Goal: Unclear: Unclear

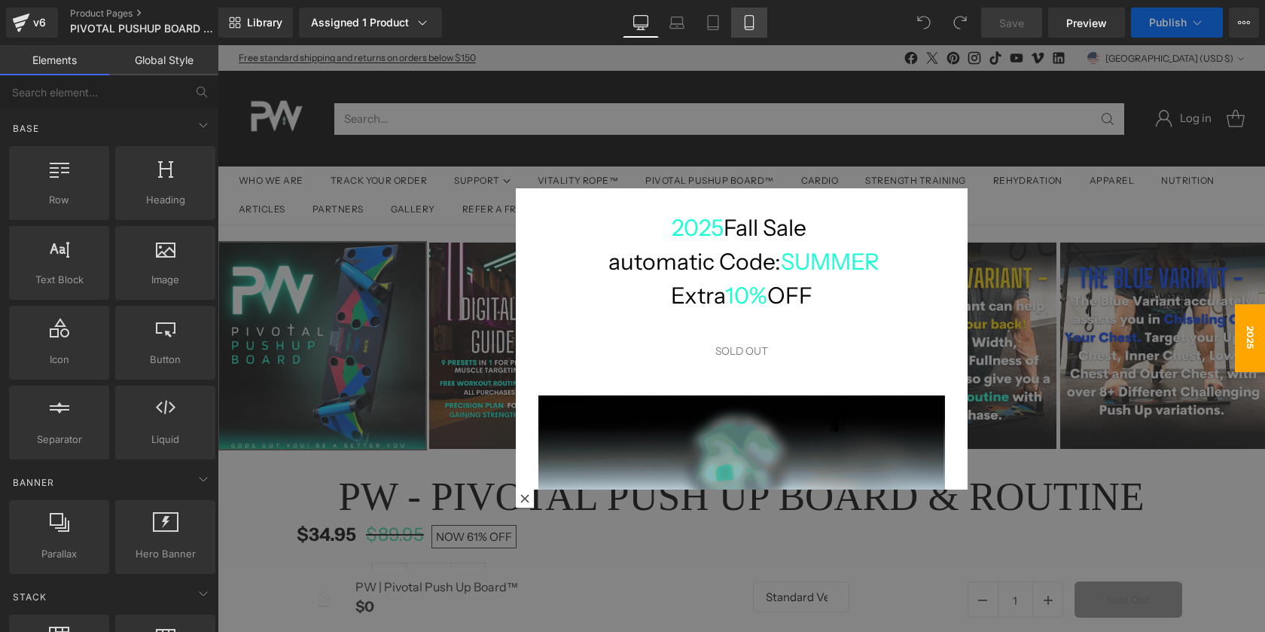
scroll to position [8, 8]
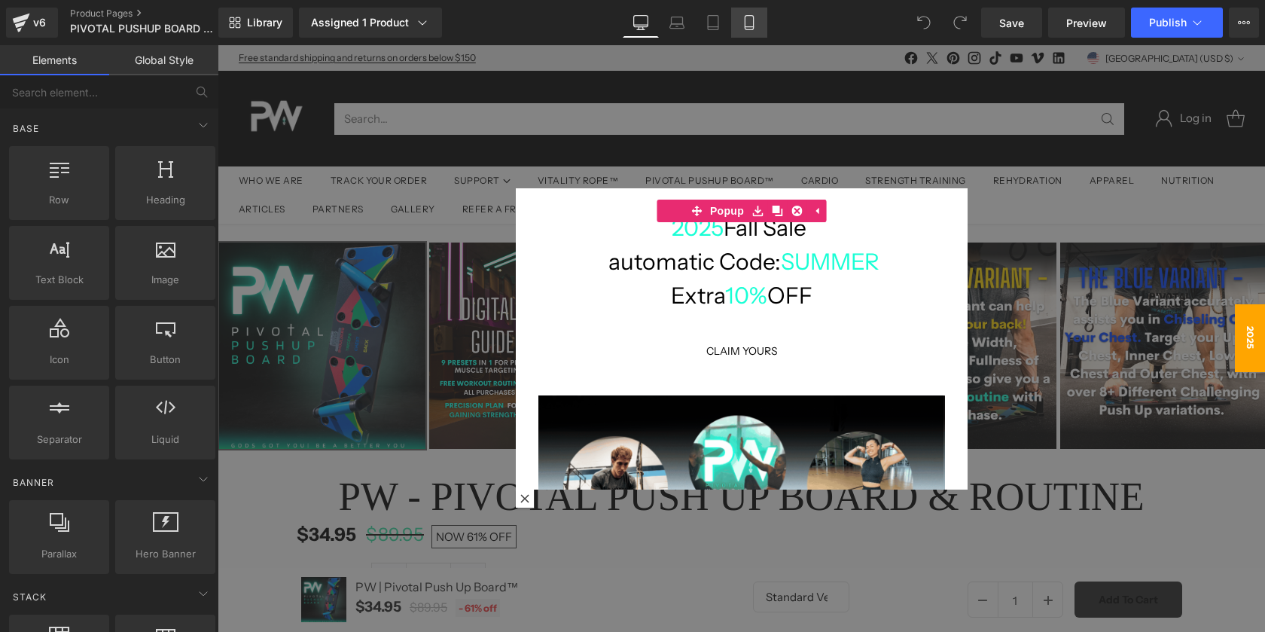
click at [753, 17] on icon at bounding box center [749, 22] width 15 height 15
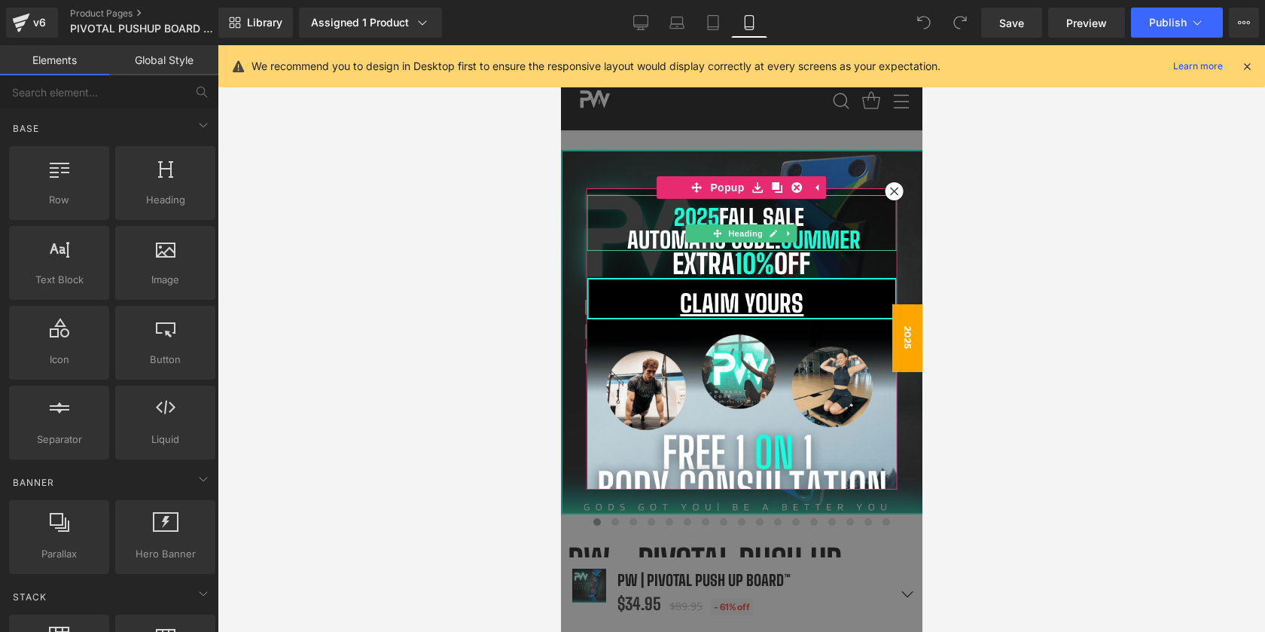
scroll to position [10726, 361]
click at [869, 231] on h1 "automatic Code: SUMMER" at bounding box center [740, 239] width 309 height 23
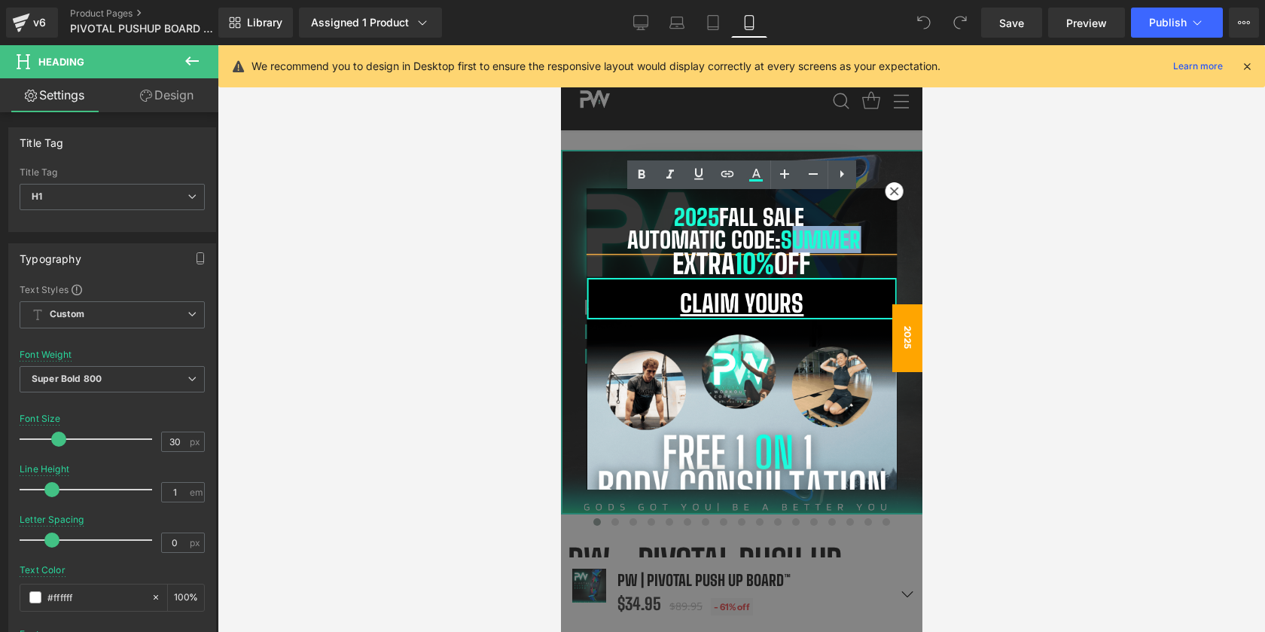
drag, startPoint x: 871, startPoint y: 236, endPoint x: 794, endPoint y: 246, distance: 78.3
click at [794, 246] on h1 "automatic Code: SUMMER" at bounding box center [740, 239] width 309 height 23
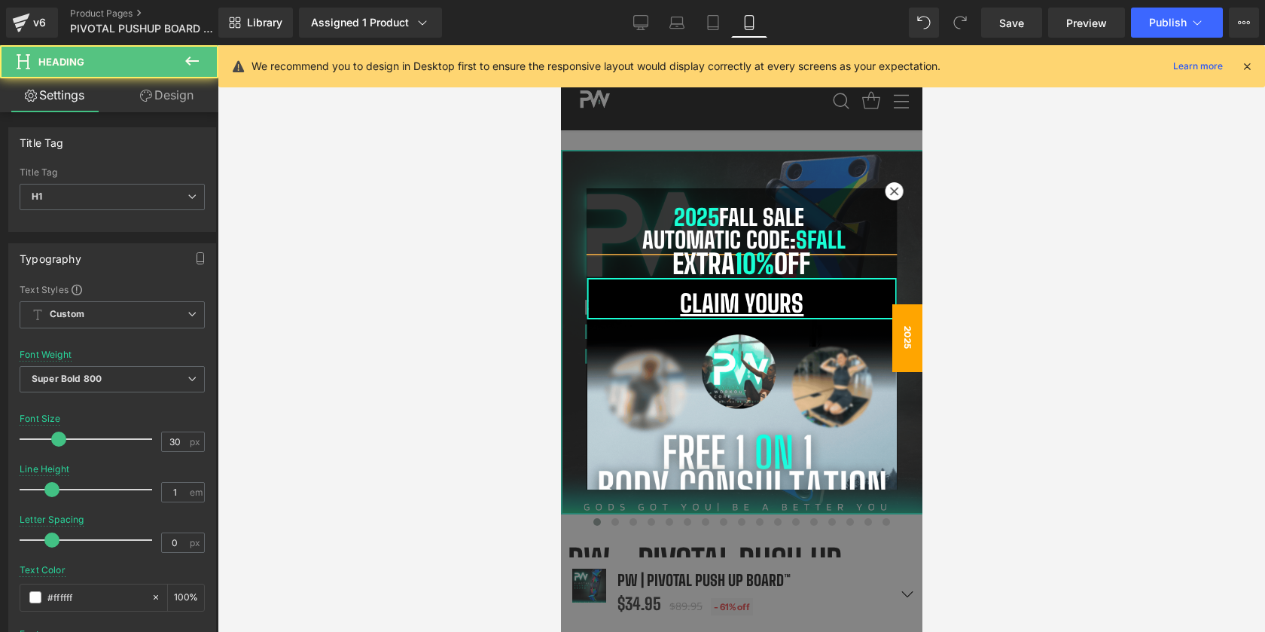
click at [809, 240] on span "SFall" at bounding box center [820, 239] width 50 height 27
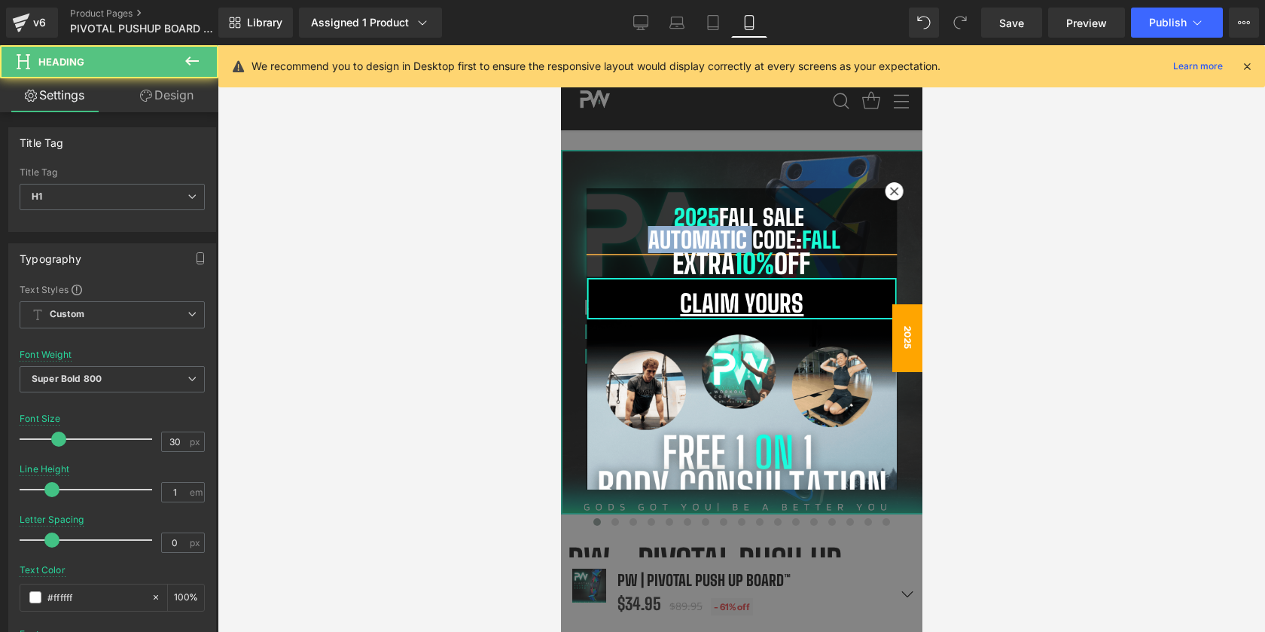
drag, startPoint x: 748, startPoint y: 242, endPoint x: 646, endPoint y: 236, distance: 101.9
click at [646, 236] on h1 "automatic Code: Fall" at bounding box center [740, 239] width 309 height 23
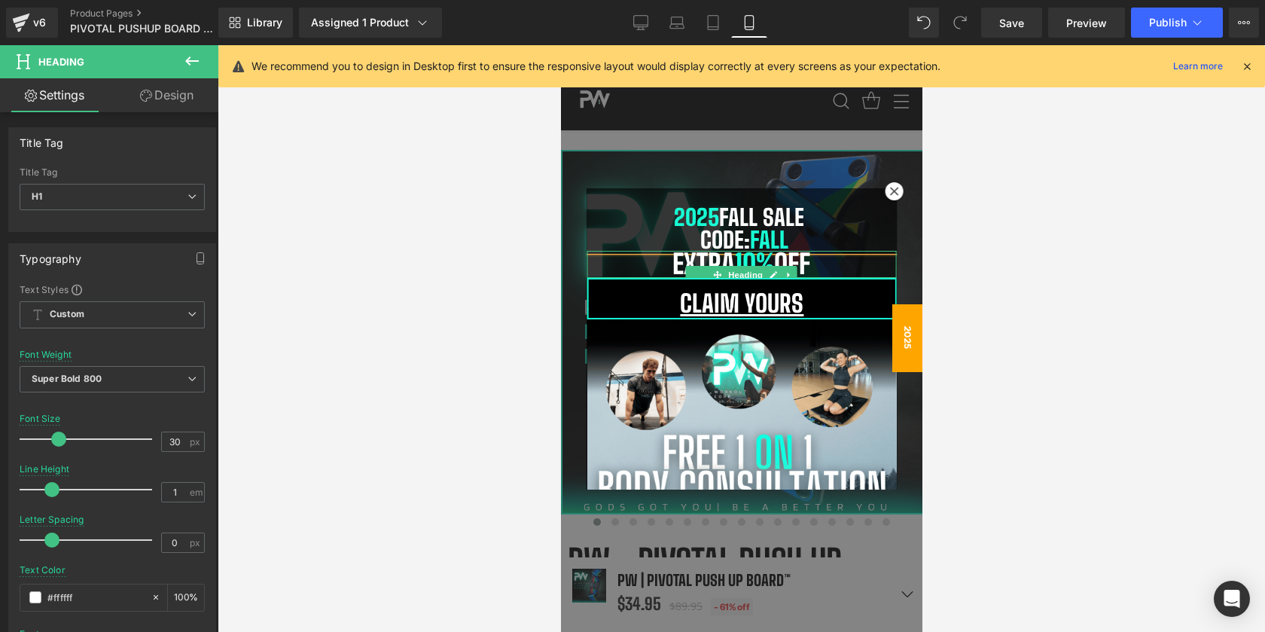
click at [757, 261] on span "10%" at bounding box center [753, 264] width 39 height 32
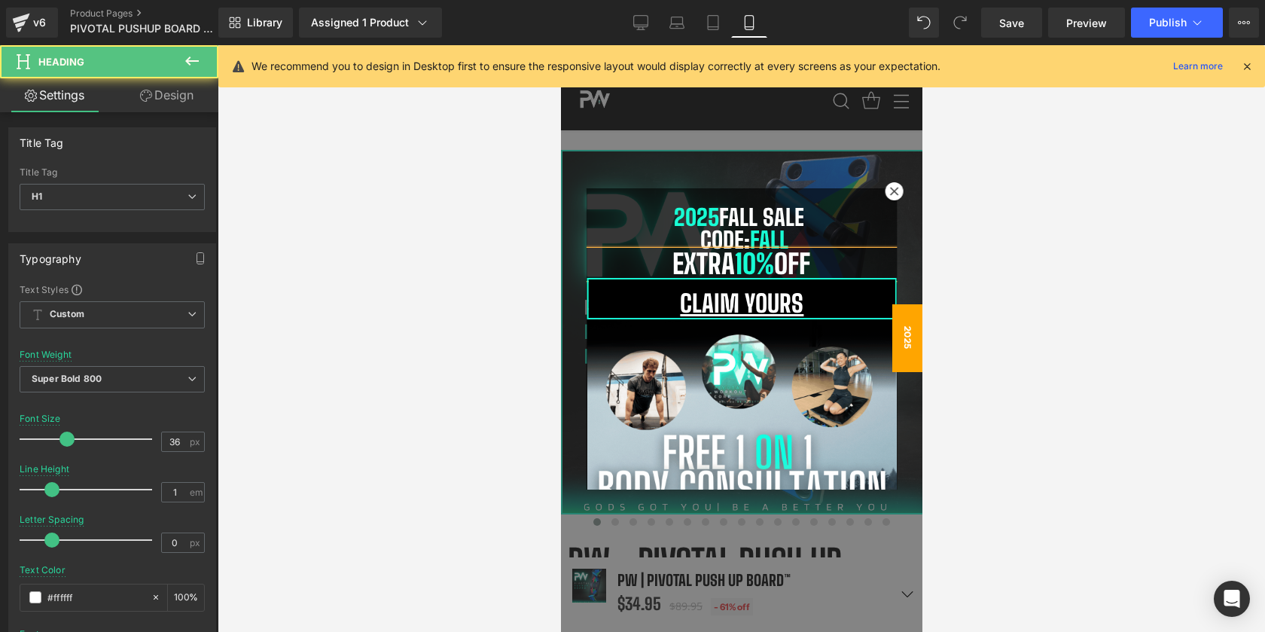
click at [744, 268] on span "10%" at bounding box center [753, 264] width 39 height 32
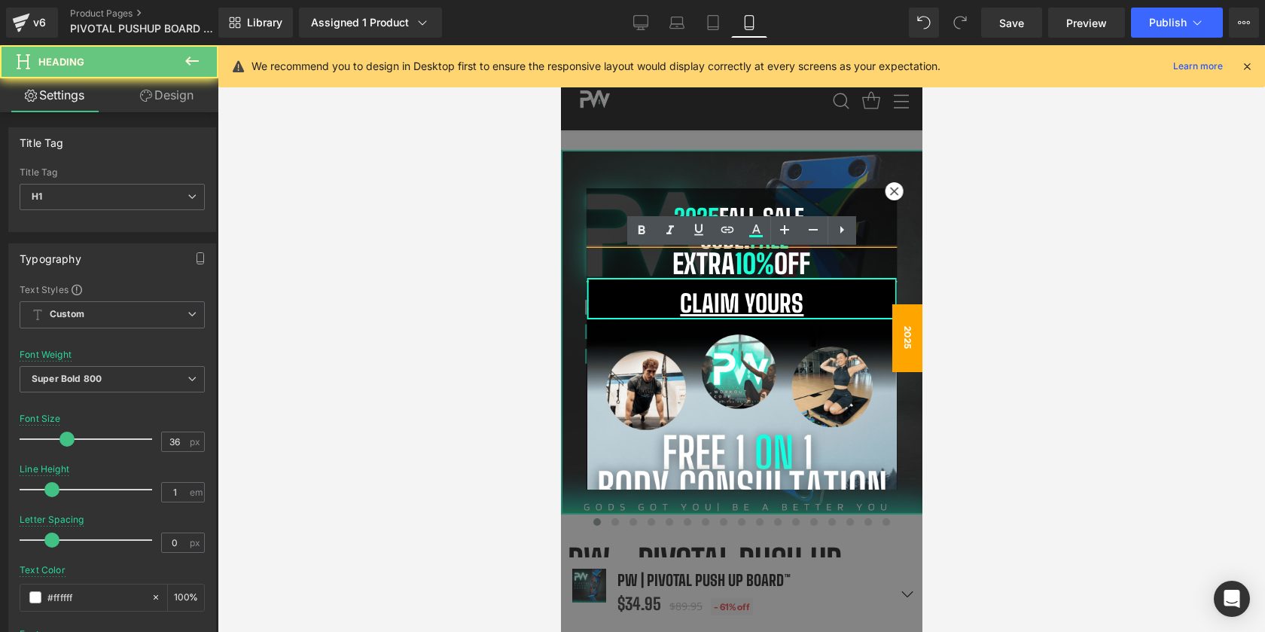
click at [752, 267] on span "10%" at bounding box center [753, 264] width 39 height 32
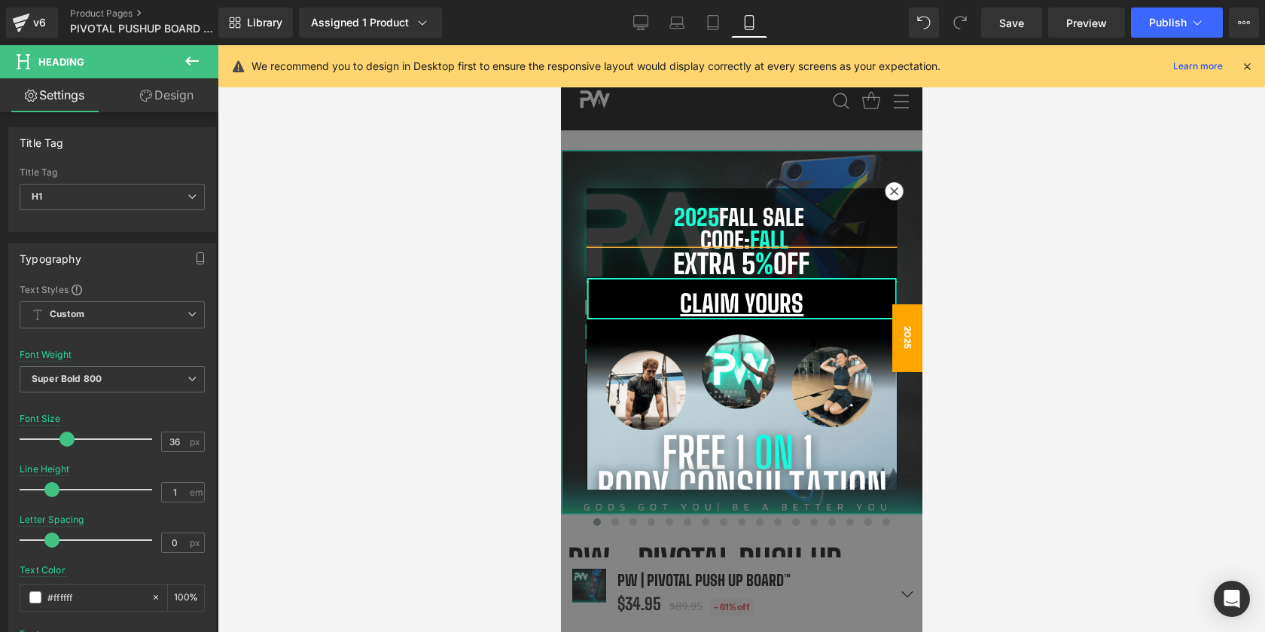
click at [819, 147] on div at bounding box center [740, 338] width 361 height 586
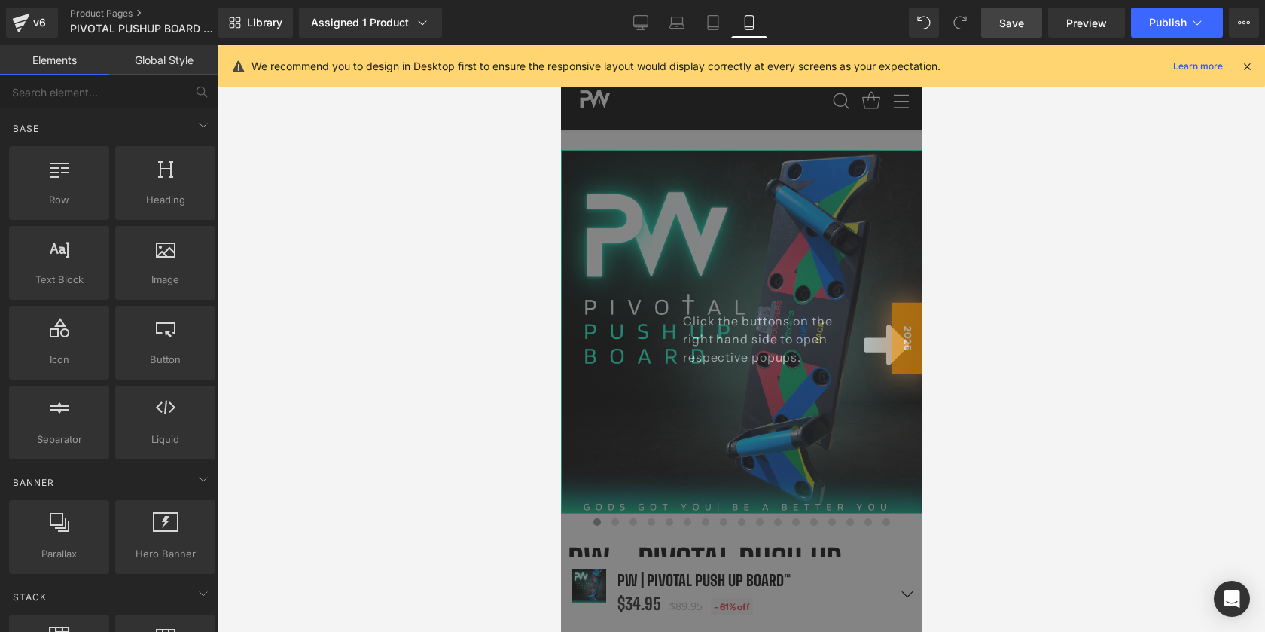
click at [1018, 28] on span "Save" at bounding box center [1011, 23] width 25 height 16
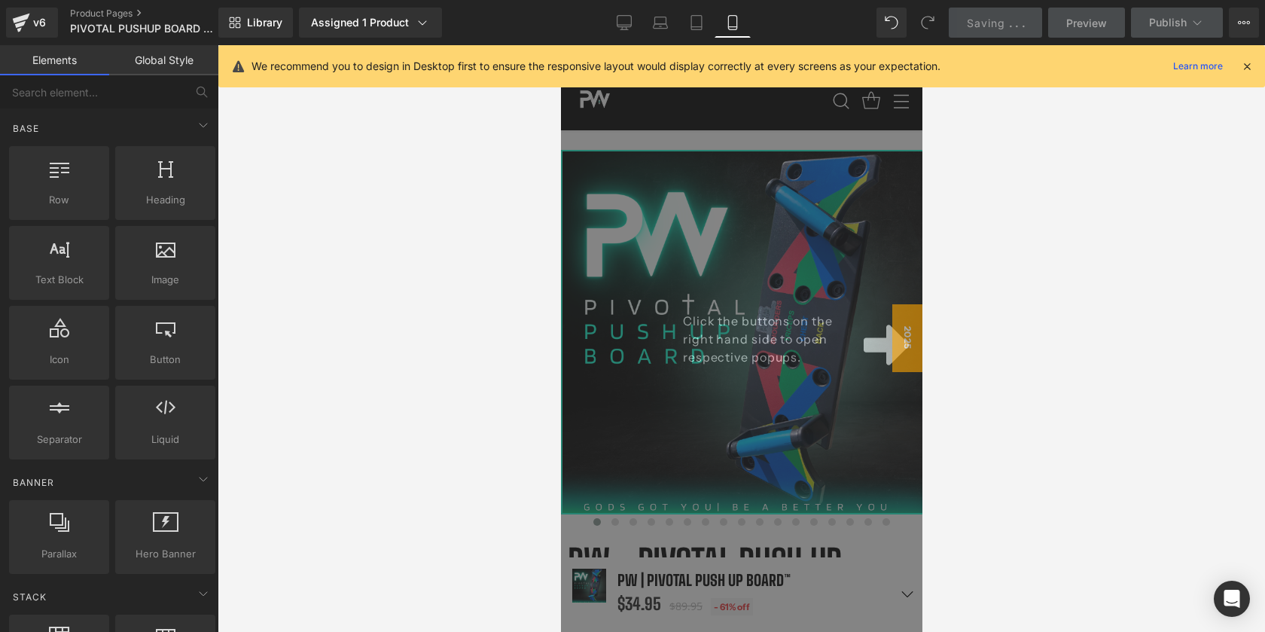
click at [769, 410] on div "Click the buttons on the right hand side to open respective popups." at bounding box center [740, 338] width 361 height 586
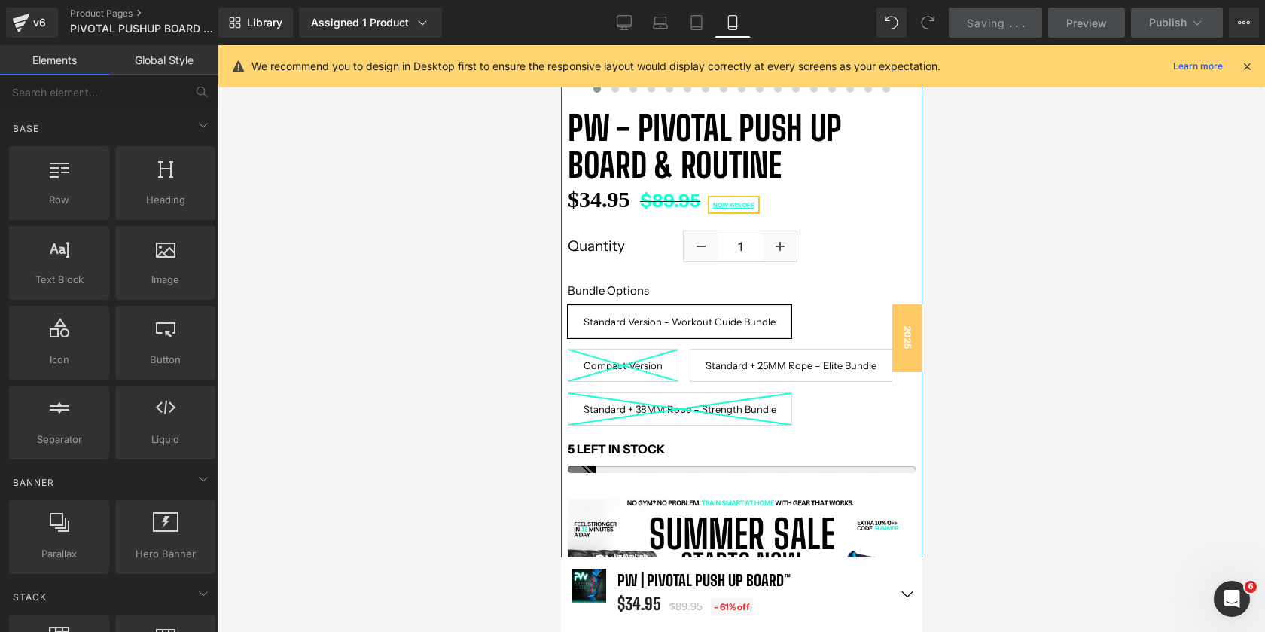
scroll to position [431, 0]
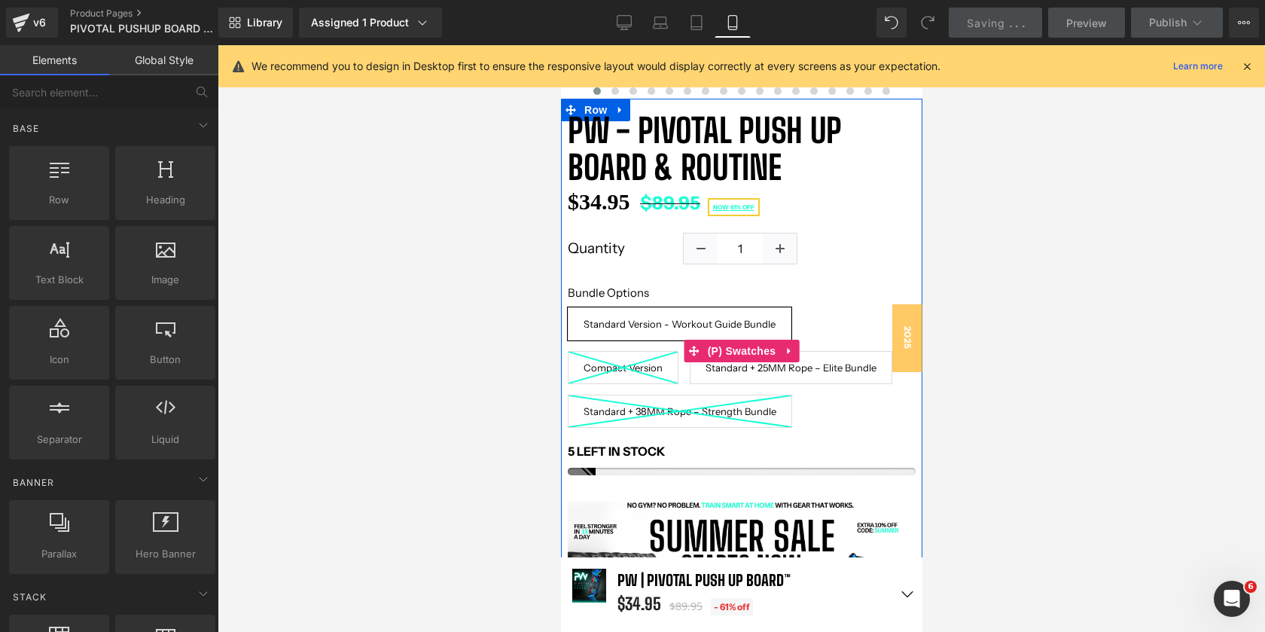
click at [705, 370] on span "Standard + 25MM Rope – Elite Bundle" at bounding box center [790, 367] width 171 height 33
click at [633, 331] on span "Standard Version - Workout Guide Bundle" at bounding box center [679, 323] width 192 height 33
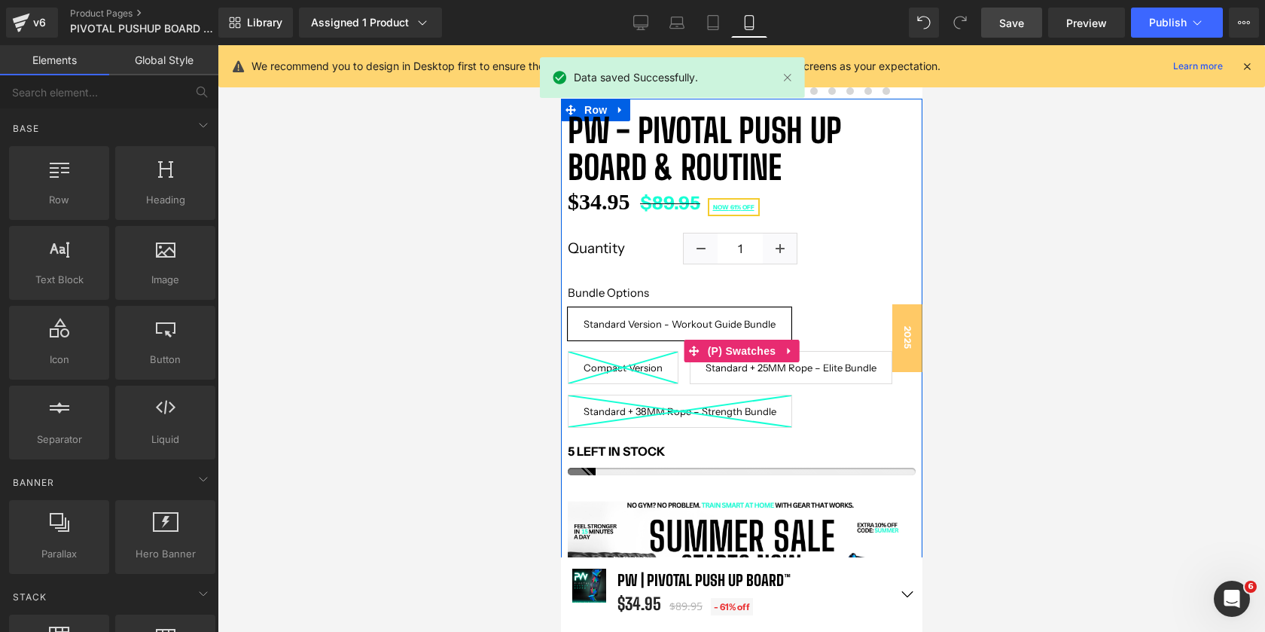
click at [705, 375] on span "Standard + 25MM Rope – Elite Bundle" at bounding box center [790, 367] width 171 height 33
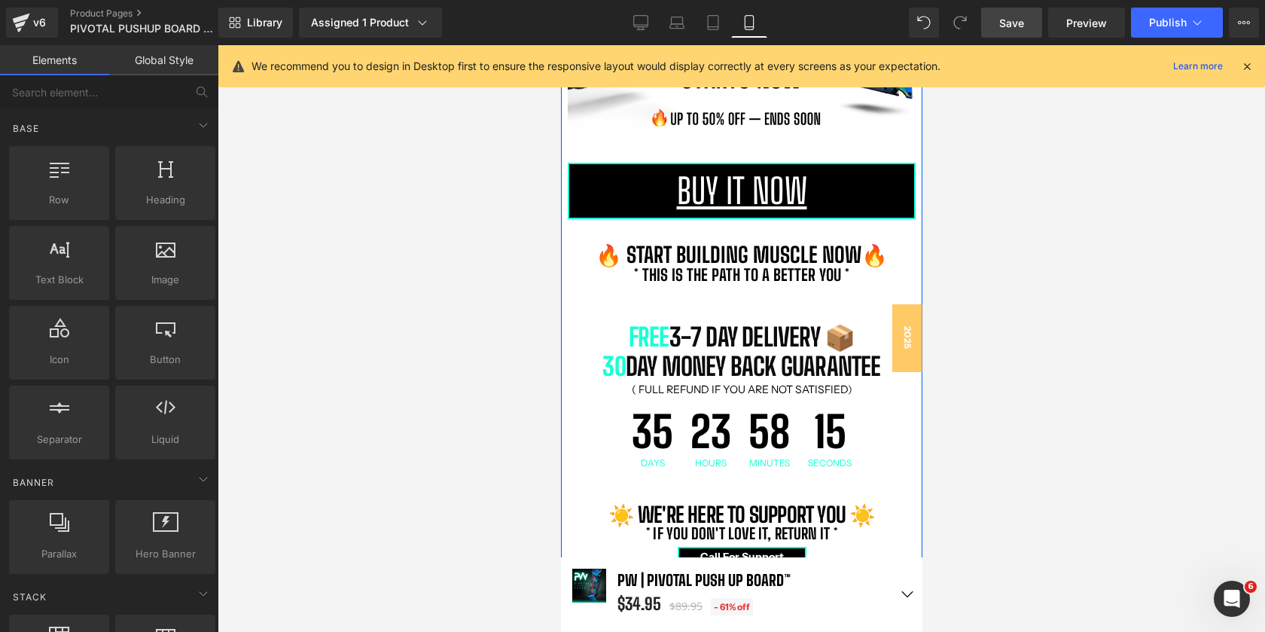
scroll to position [922, 0]
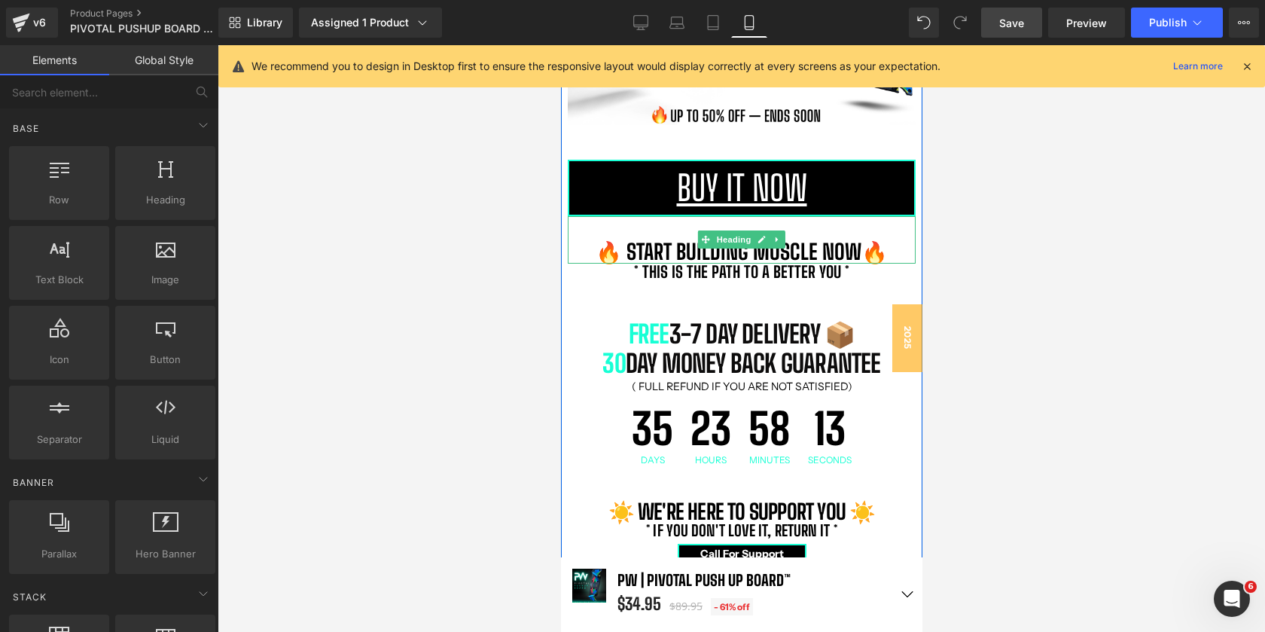
click at [844, 256] on b "🔥 start building muscle now🔥" at bounding box center [741, 252] width 292 height 26
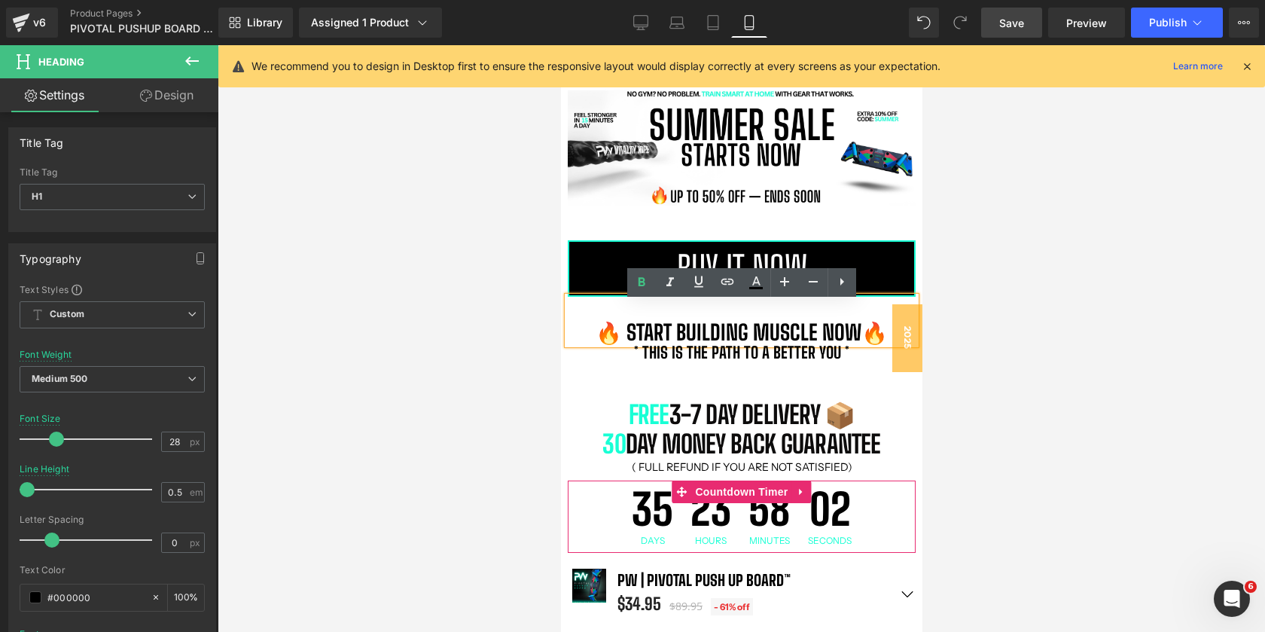
scroll to position [845, 0]
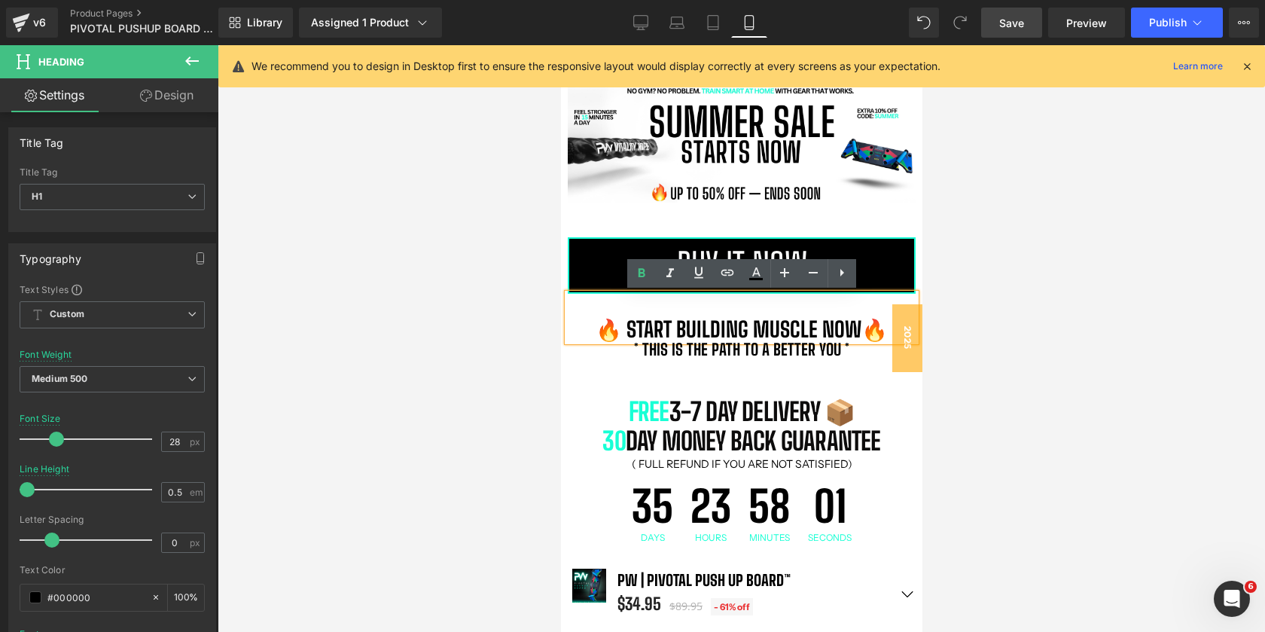
click at [845, 331] on b "🔥 start building muscle now🔥" at bounding box center [741, 329] width 292 height 26
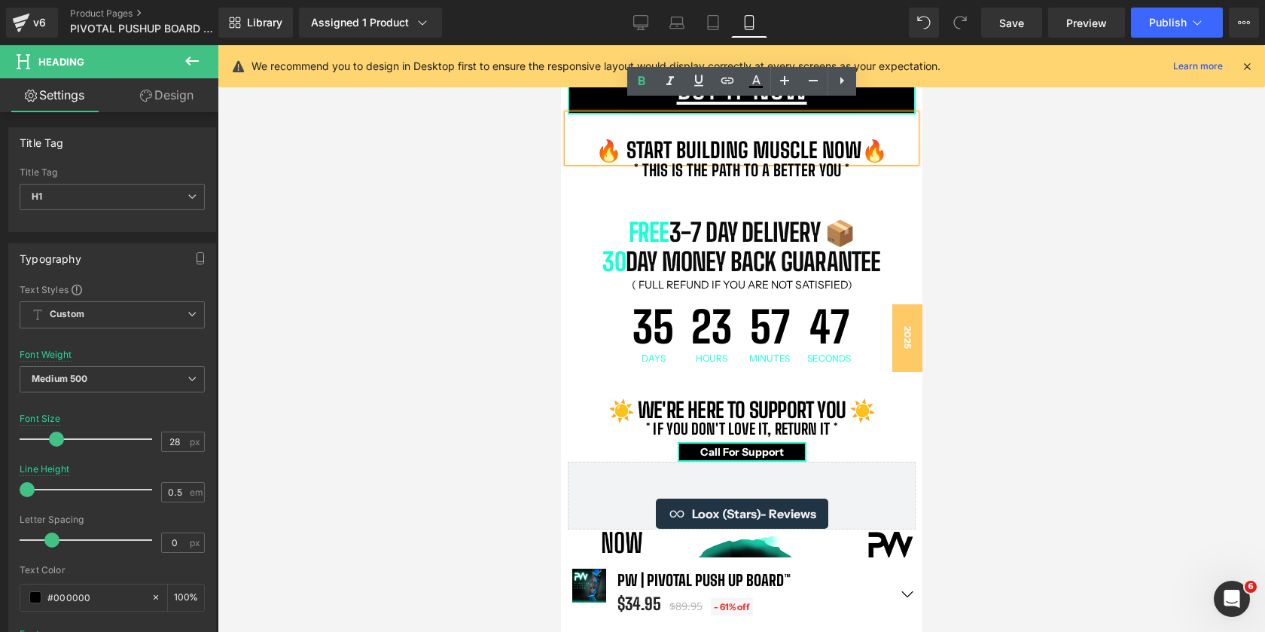
scroll to position [989, 0]
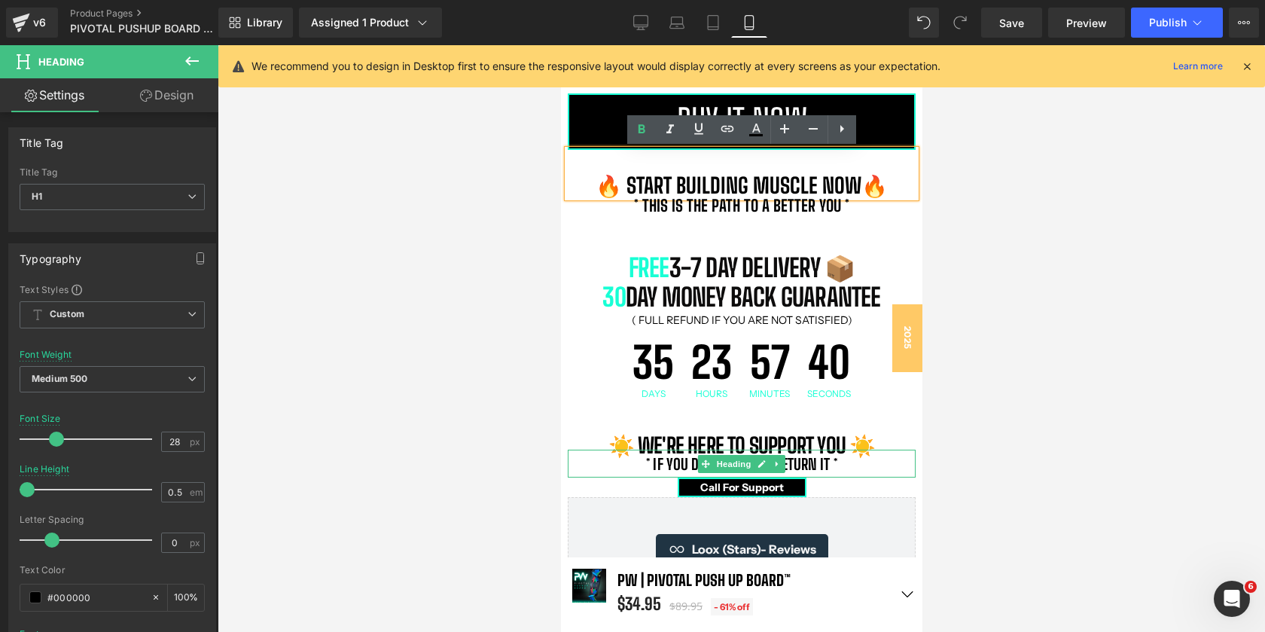
click at [824, 465] on b "* if you don't love it, return it *" at bounding box center [740, 464] width 191 height 18
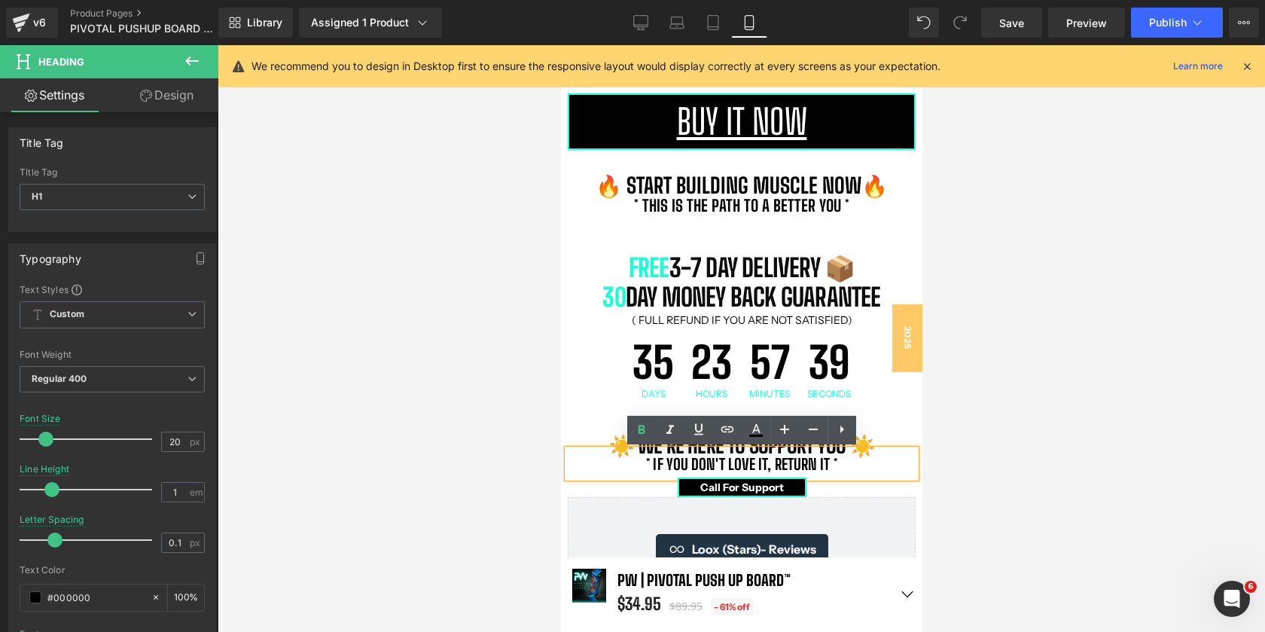
click at [1032, 379] on div at bounding box center [741, 338] width 1047 height 586
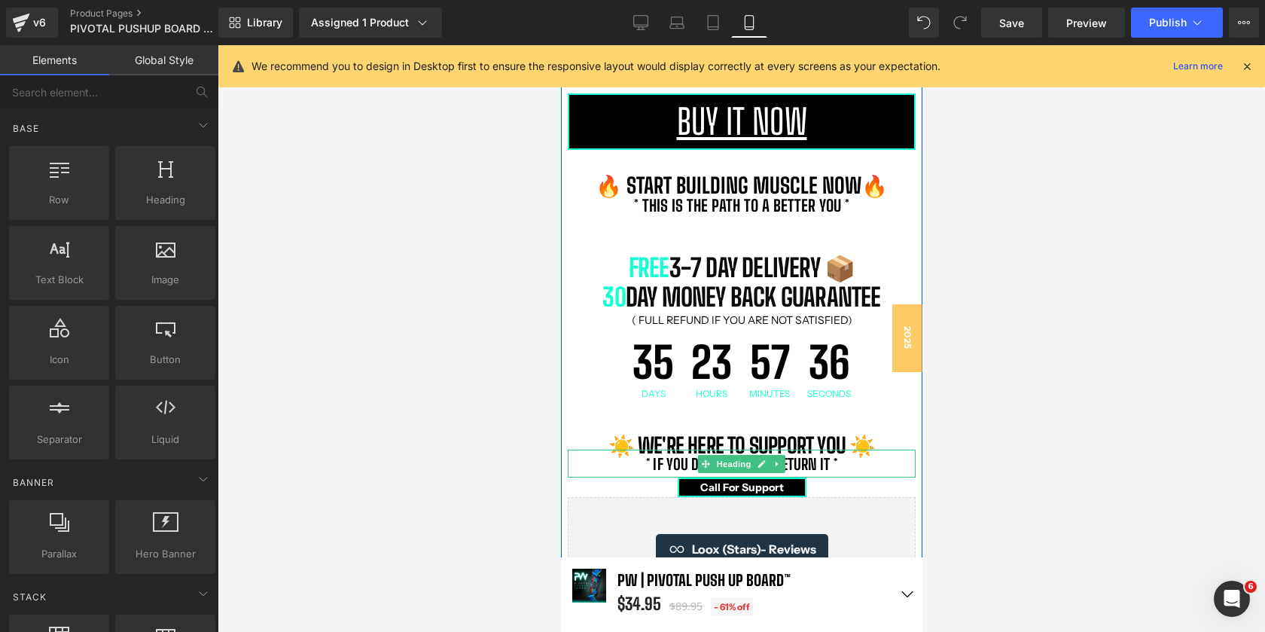
drag, startPoint x: 827, startPoint y: 462, endPoint x: 827, endPoint y: 477, distance: 15.1
click at [827, 462] on b "* if you don't love it, return it *" at bounding box center [740, 464] width 191 height 18
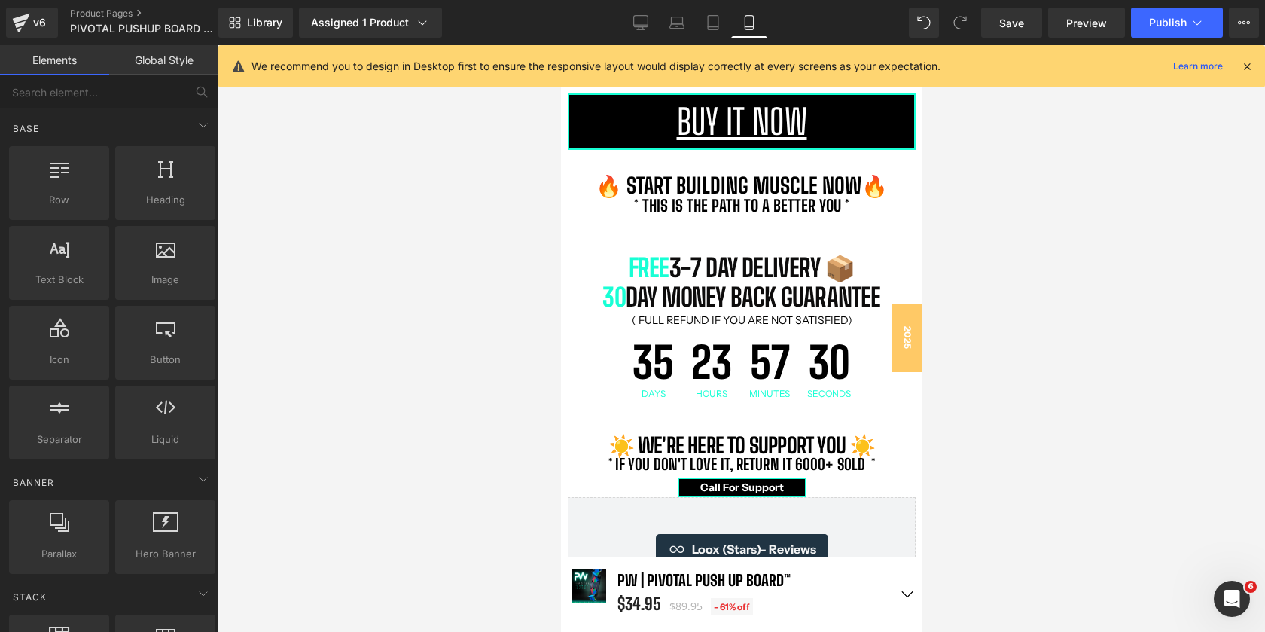
click at [1032, 413] on div at bounding box center [741, 338] width 1047 height 586
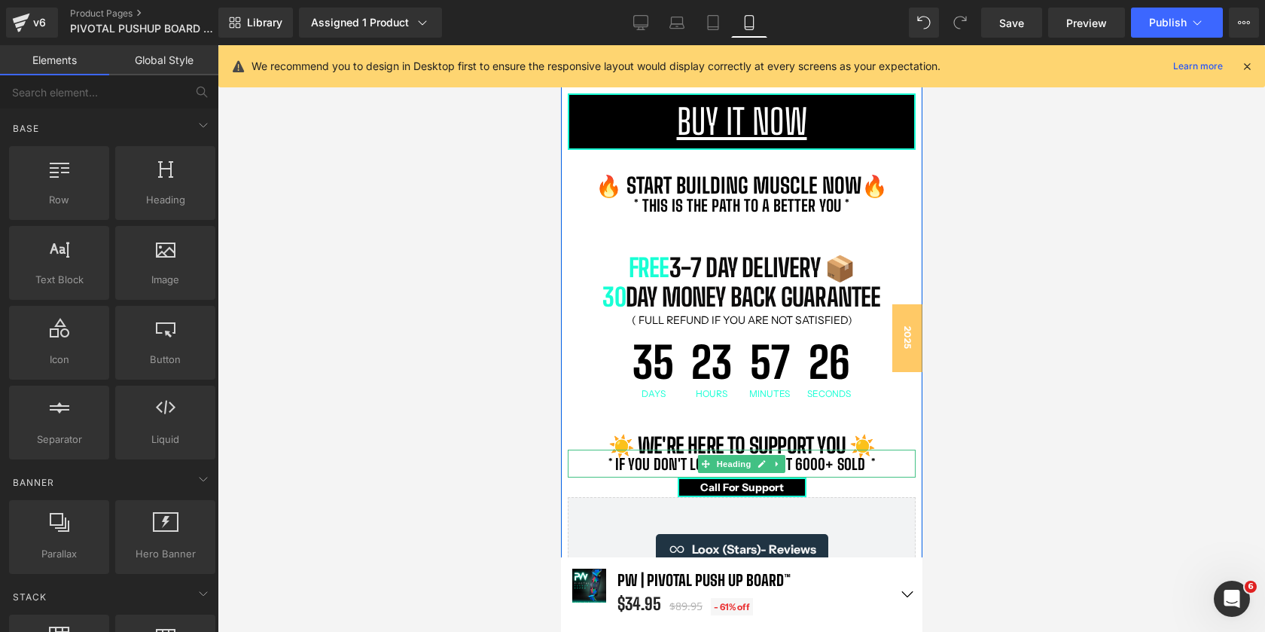
click at [793, 468] on b "* if you don't love it, return it 6000+ Sold *" at bounding box center [741, 464] width 267 height 18
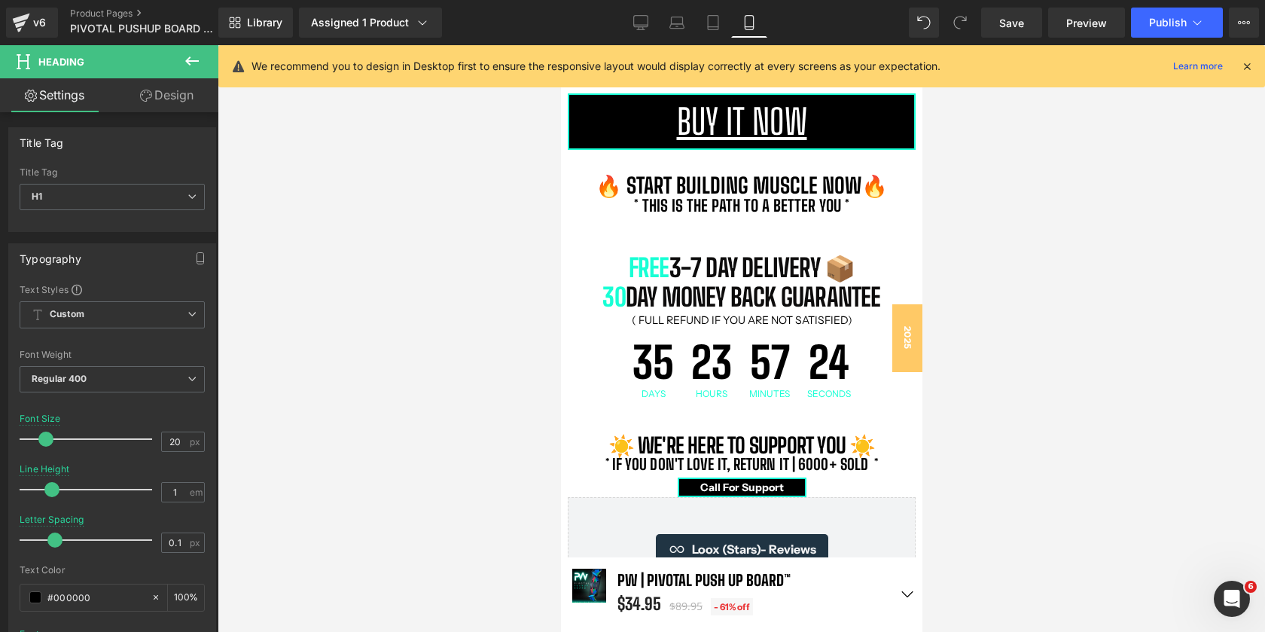
click at [1013, 402] on div at bounding box center [741, 338] width 1047 height 586
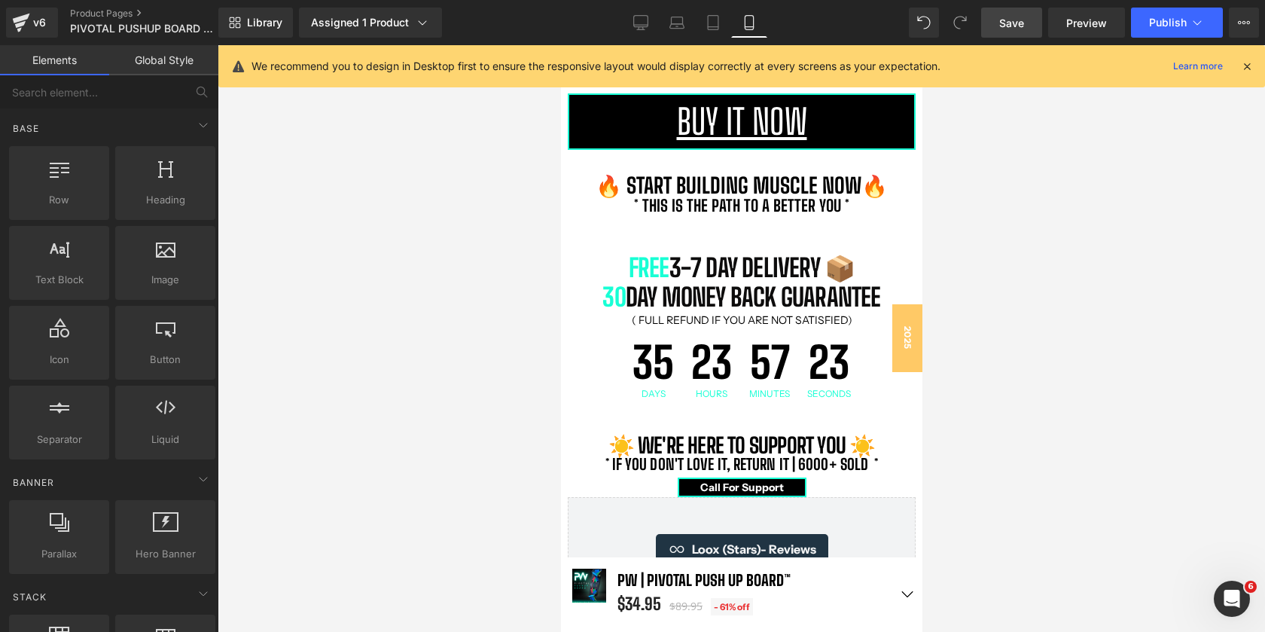
click at [1022, 23] on span "Save" at bounding box center [1011, 23] width 25 height 16
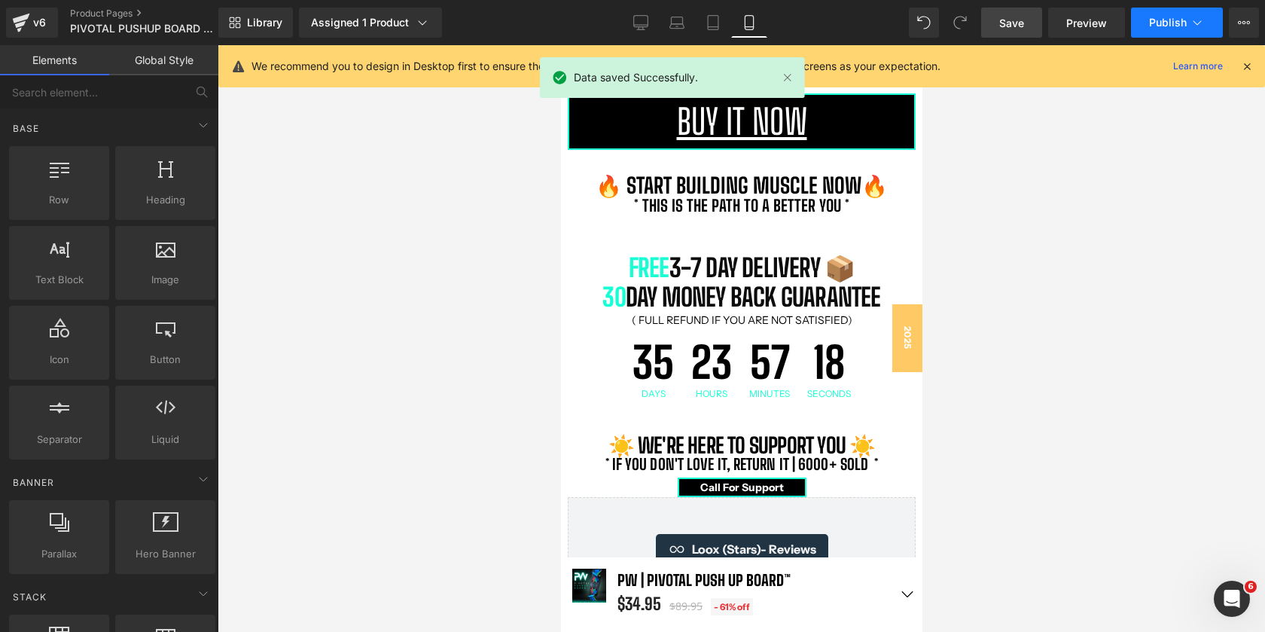
click at [1159, 15] on button "Publish" at bounding box center [1177, 23] width 92 height 30
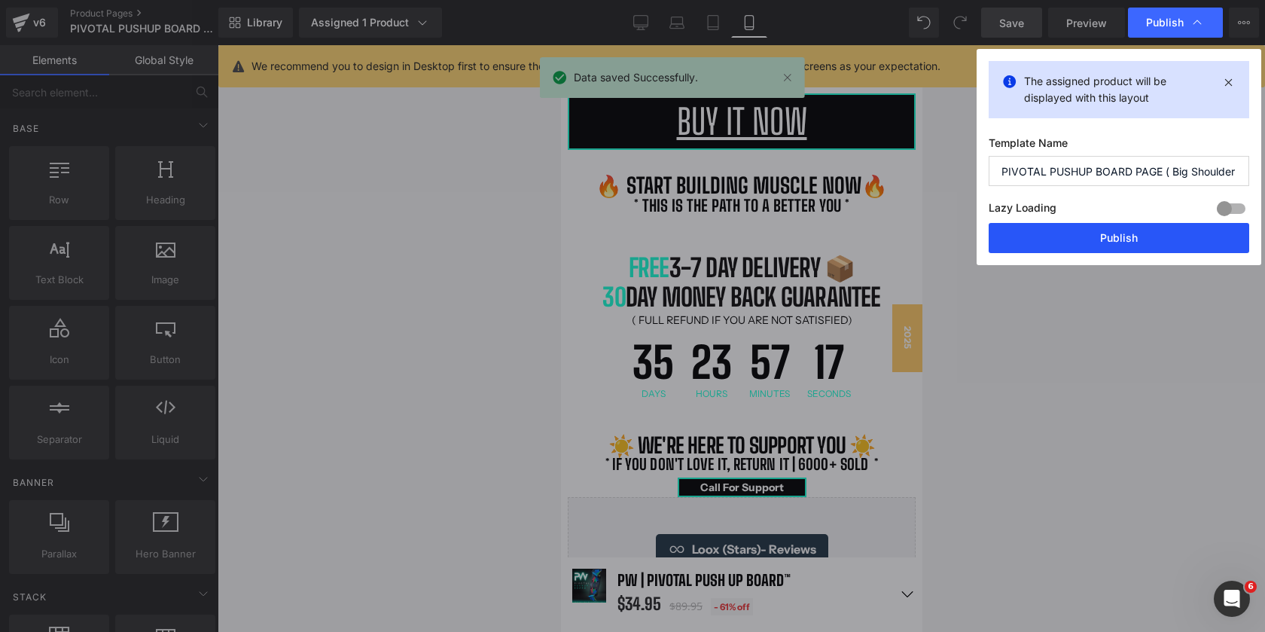
click at [1108, 230] on button "Publish" at bounding box center [1119, 238] width 260 height 30
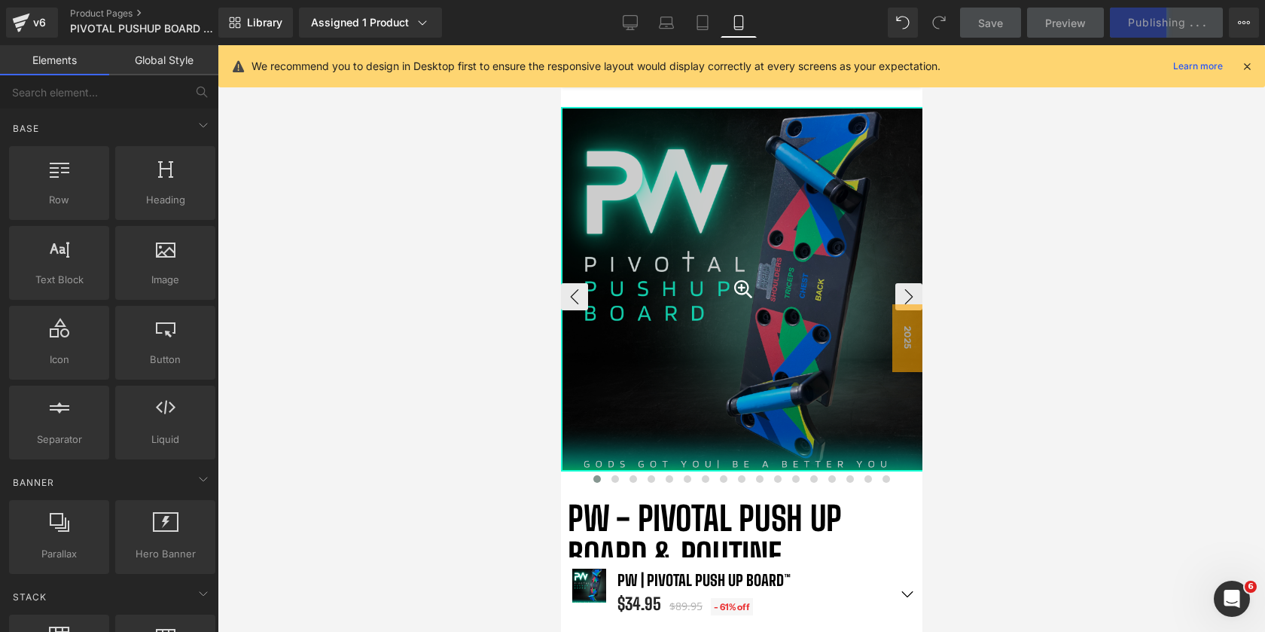
scroll to position [0, 0]
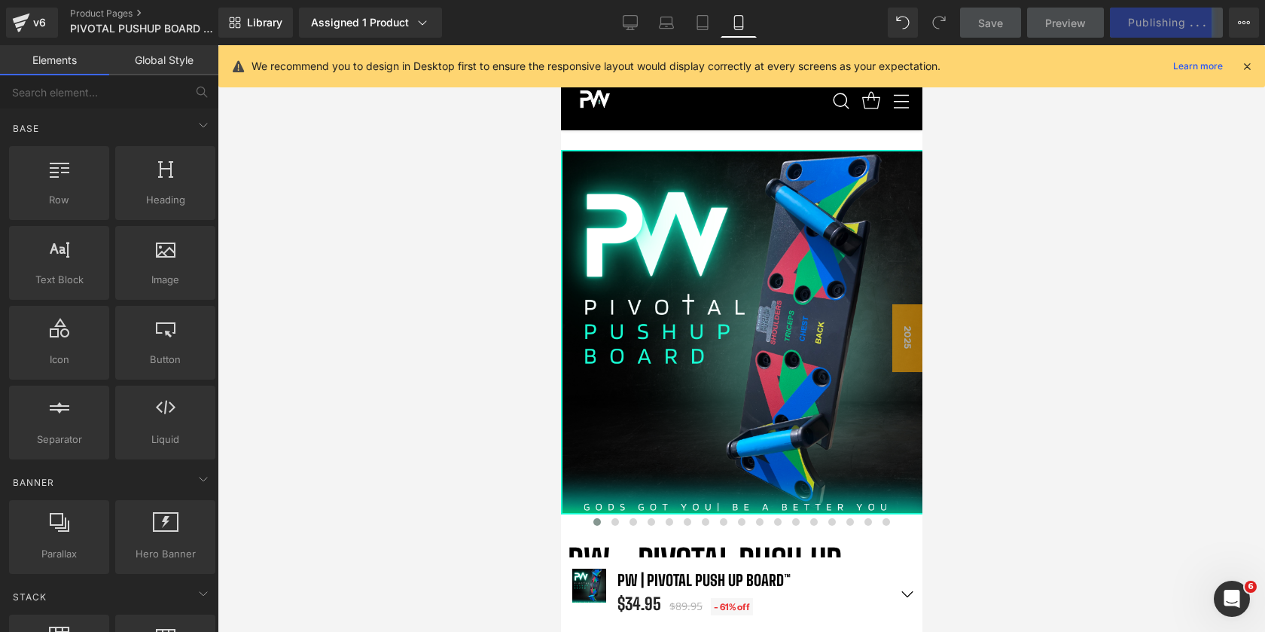
click at [1248, 62] on icon at bounding box center [1247, 66] width 14 height 14
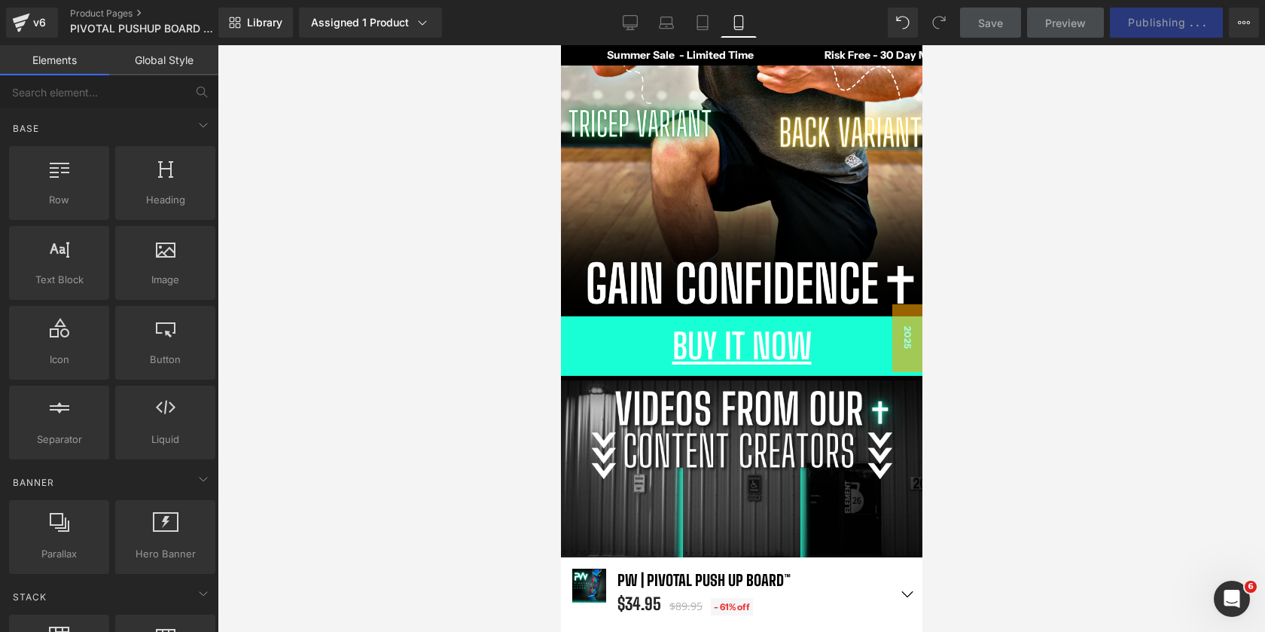
scroll to position [1729, 0]
